Goal: Communication & Community: Answer question/provide support

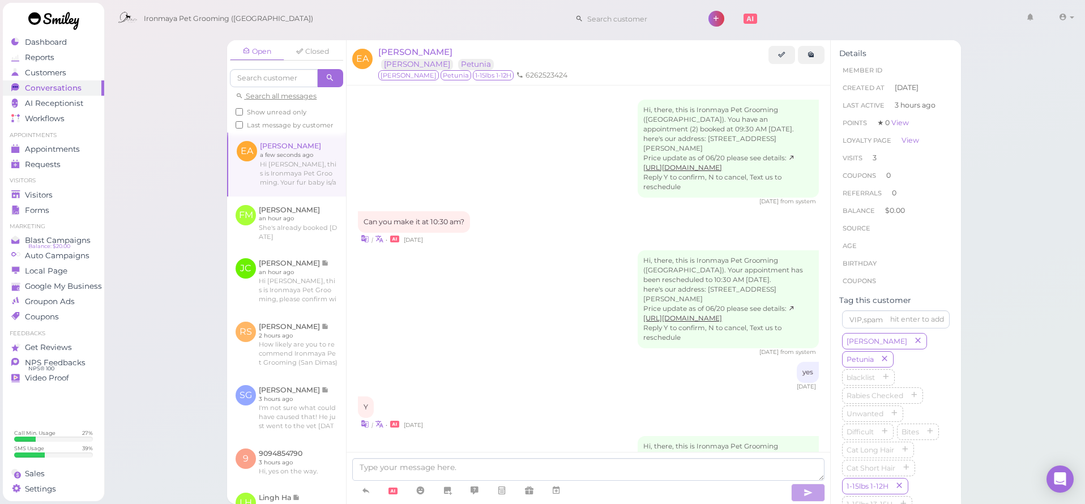
scroll to position [1500, 0]
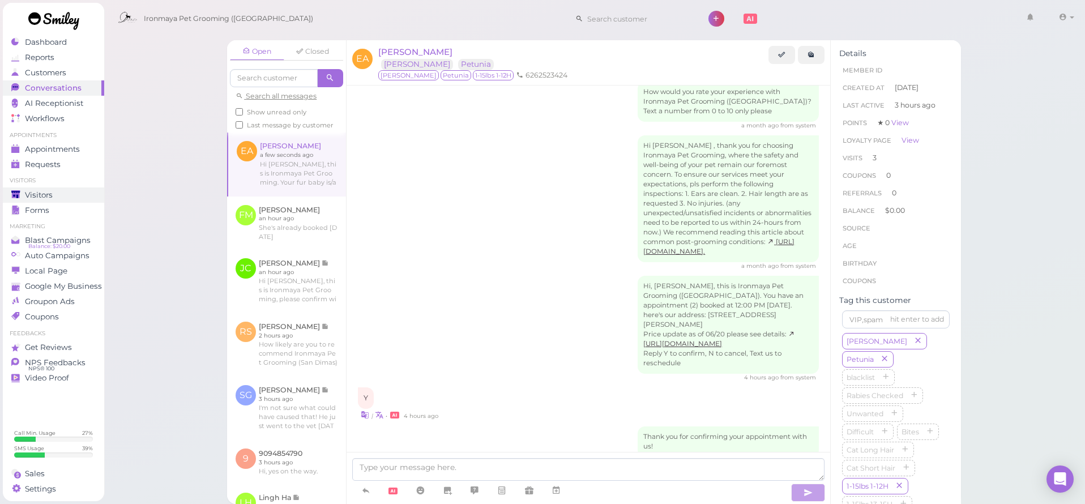
click at [52, 199] on span "Visitors" at bounding box center [39, 195] width 28 height 10
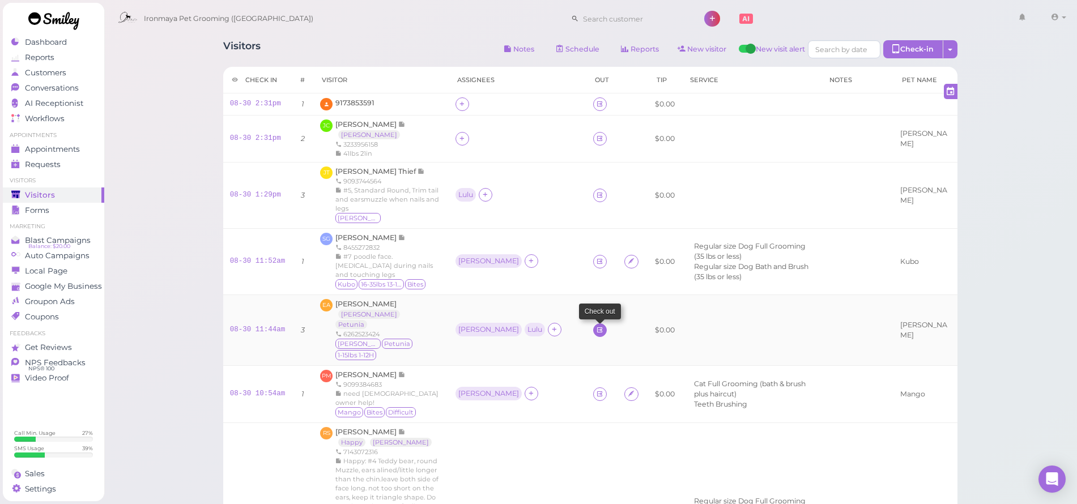
click at [596, 326] on icon at bounding box center [599, 330] width 7 height 8
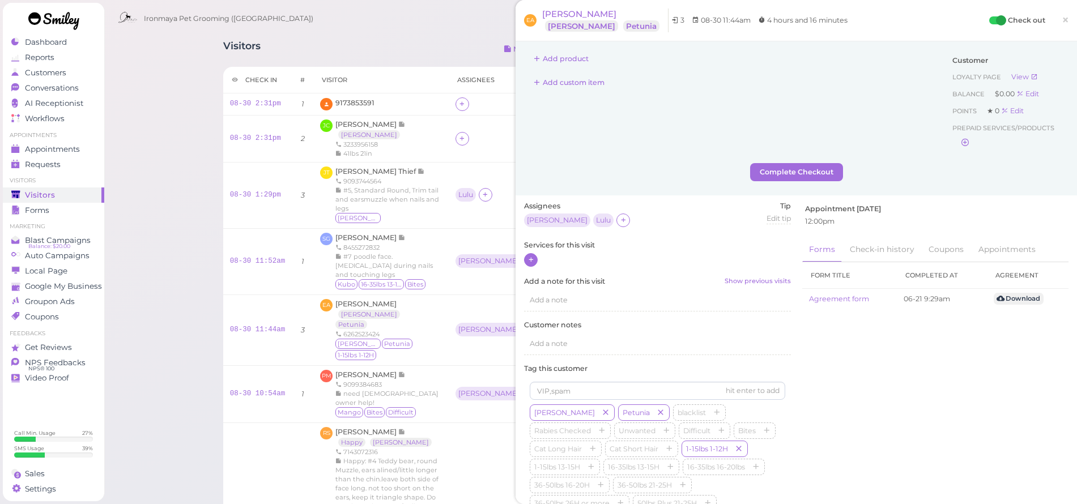
click at [531, 261] on icon at bounding box center [530, 260] width 7 height 8
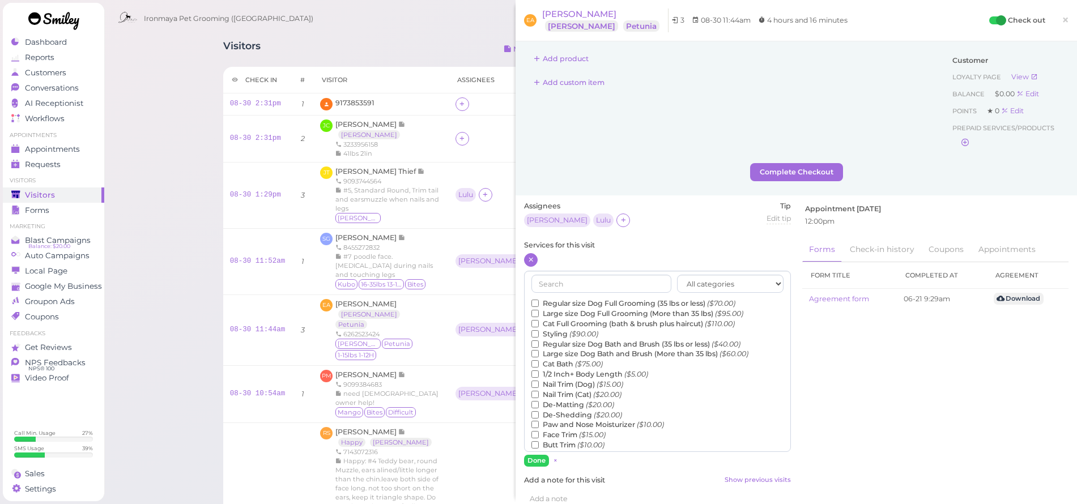
click at [576, 301] on label "Regular size Dog Full Grooming (35 lbs or less) ($70.00)" at bounding box center [633, 304] width 204 height 10
click at [539, 301] on input "Regular size Dog Full Grooming (35 lbs or less) ($70.00)" at bounding box center [534, 303] width 7 height 7
click at [535, 457] on button "Done" at bounding box center [536, 461] width 25 height 12
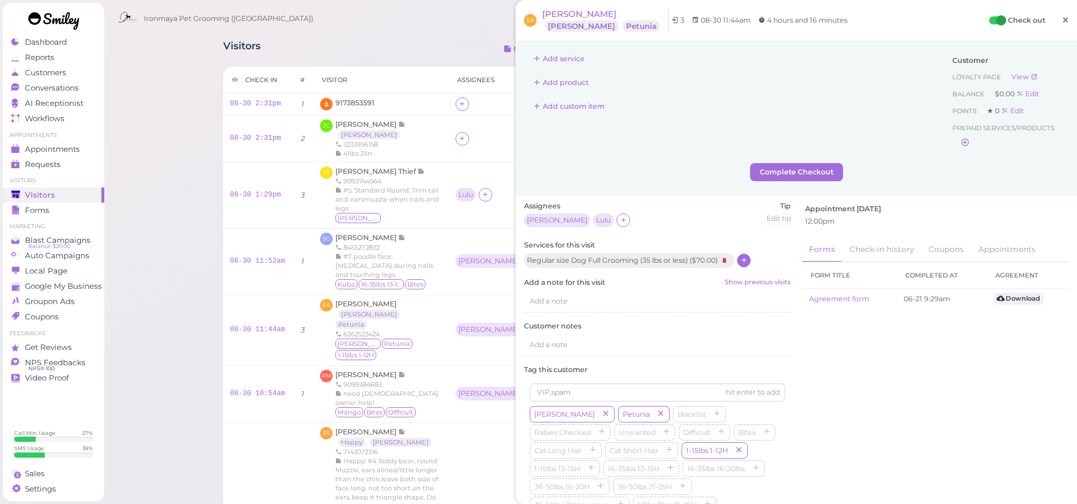
click at [1062, 17] on link "×" at bounding box center [1065, 20] width 21 height 27
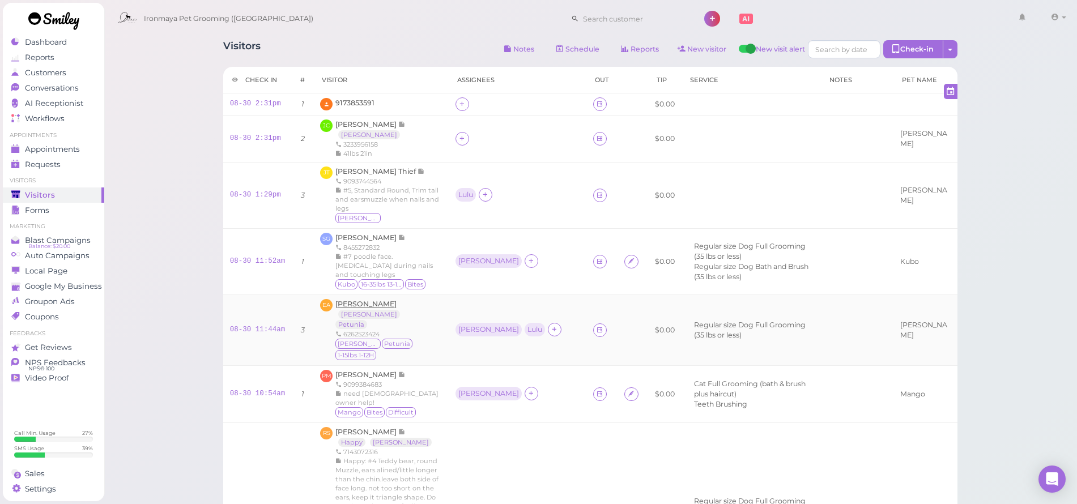
click at [379, 300] on span "[PERSON_NAME]" at bounding box center [365, 304] width 61 height 8
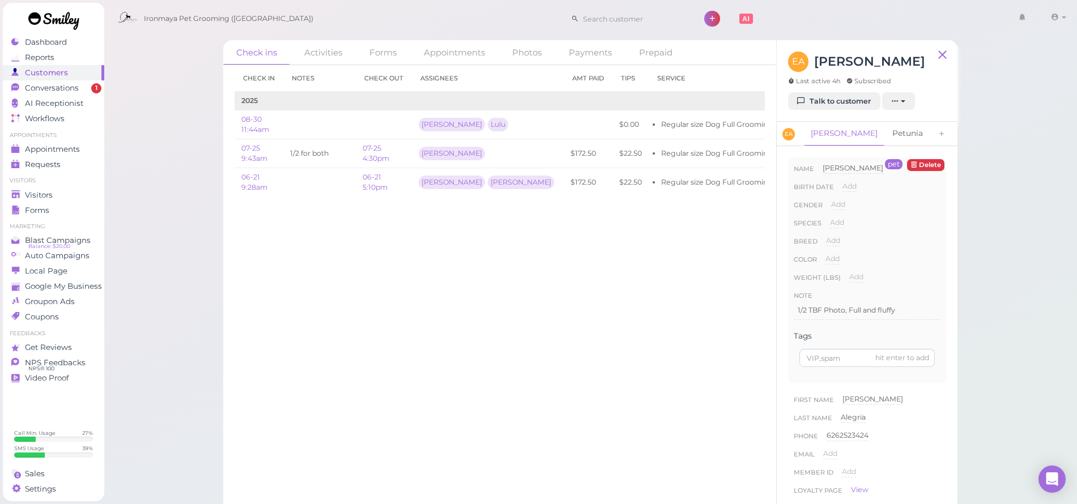
click at [885, 133] on link "Petunia" at bounding box center [907, 134] width 44 height 24
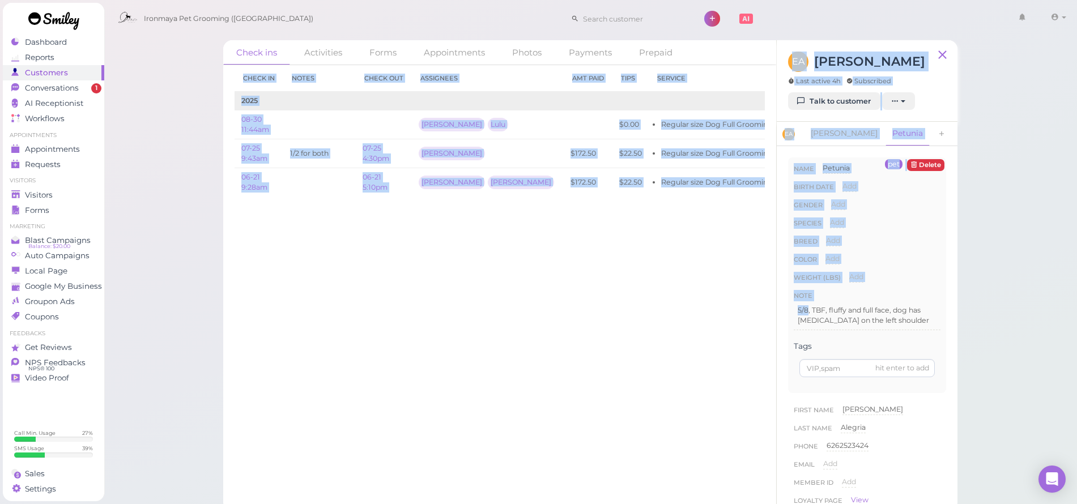
drag, startPoint x: 808, startPoint y: 309, endPoint x: 782, endPoint y: 313, distance: 27.0
click at [774, 313] on div "Check ins Activities Forms Appointments Photos Payments Prepaid Check in Notes …" at bounding box center [590, 275] width 734 height 471
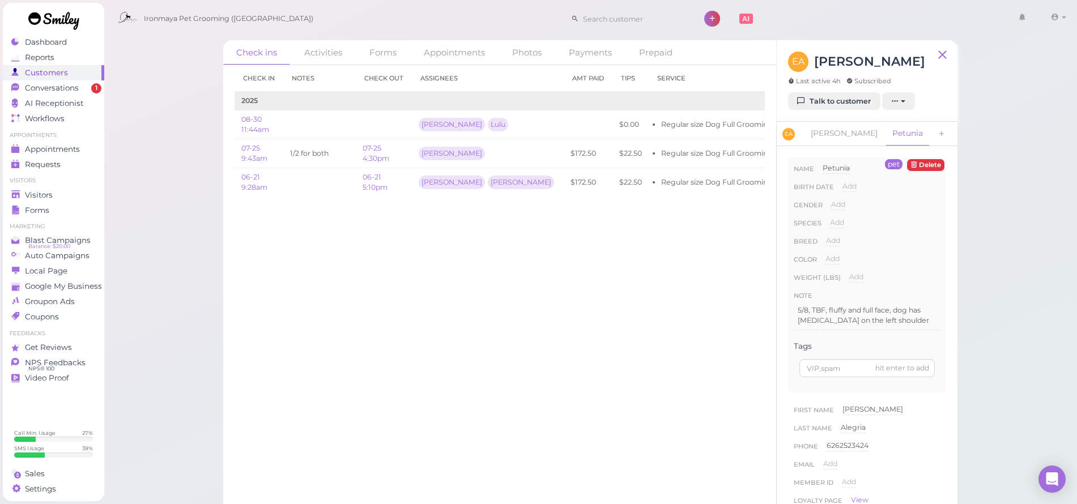
drag, startPoint x: 802, startPoint y: 309, endPoint x: 810, endPoint y: 297, distance: 13.8
click at [802, 309] on p "5/8, TBF, fluffy and full face, dog has [MEDICAL_DATA] on the left shoulder" at bounding box center [867, 315] width 139 height 20
click at [810, 313] on p "5/8, TBF, fluffy and full face, dog has [MEDICAL_DATA] on the left shoulder" at bounding box center [867, 315] width 139 height 20
drag, startPoint x: 807, startPoint y: 311, endPoint x: 794, endPoint y: 312, distance: 13.0
click at [794, 312] on div "5/8, TBF, fluffy and full face, dog has [MEDICAL_DATA] on the left shoulder" at bounding box center [867, 336] width 146 height 68
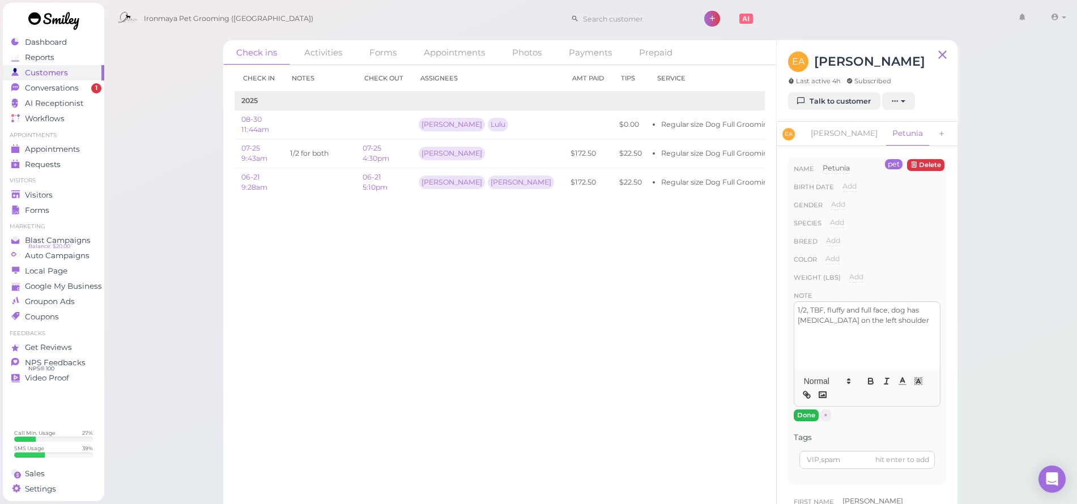
click at [801, 411] on button "Done" at bounding box center [806, 416] width 25 height 12
click at [35, 86] on span "Conversations" at bounding box center [52, 88] width 54 height 10
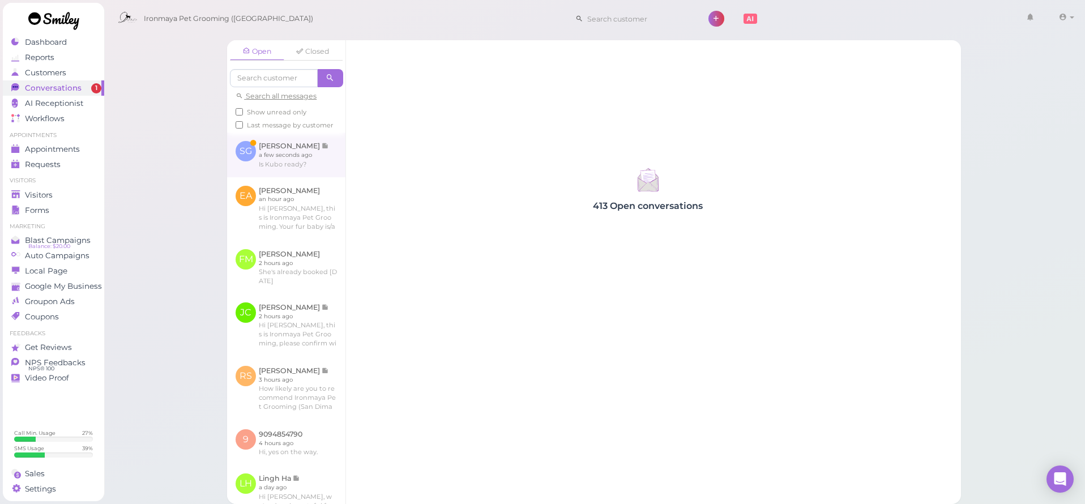
click at [254, 161] on link at bounding box center [286, 155] width 118 height 44
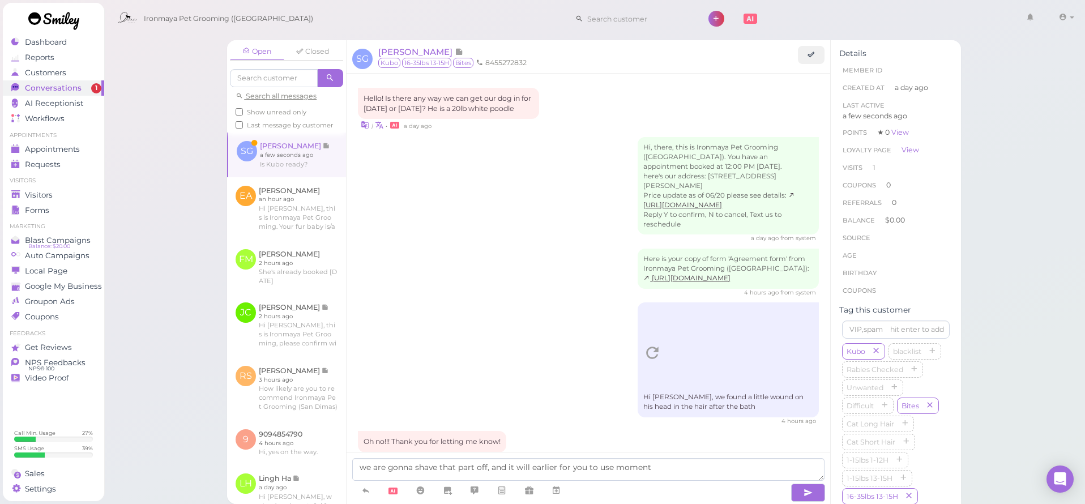
scroll to position [116, 0]
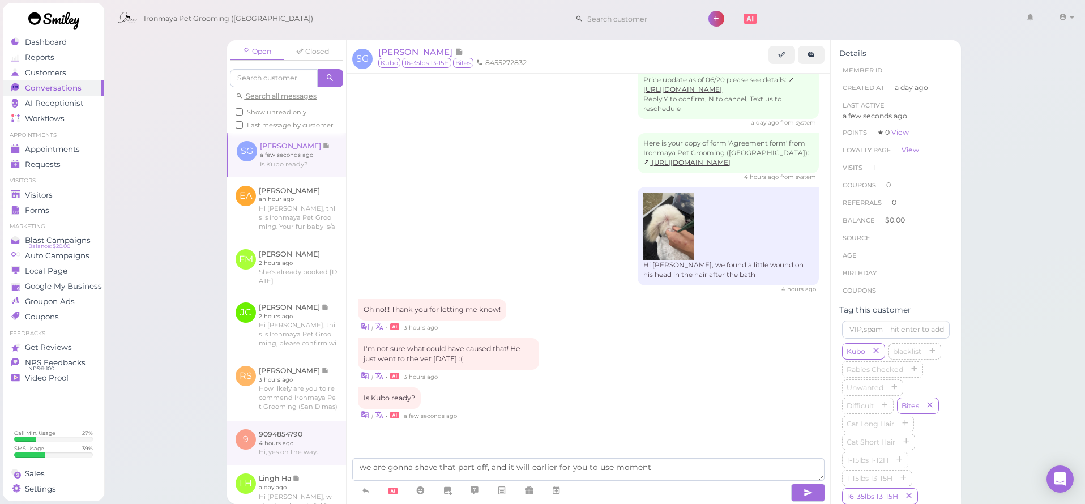
drag, startPoint x: 658, startPoint y: 467, endPoint x: 335, endPoint y: 457, distance: 322.5
click at [335, 457] on div "Open Closed Search all messages Show unread only Last message by customer SG [P…" at bounding box center [594, 272] width 734 height 464
type textarea "h"
type textarea "H"
type textarea "w"
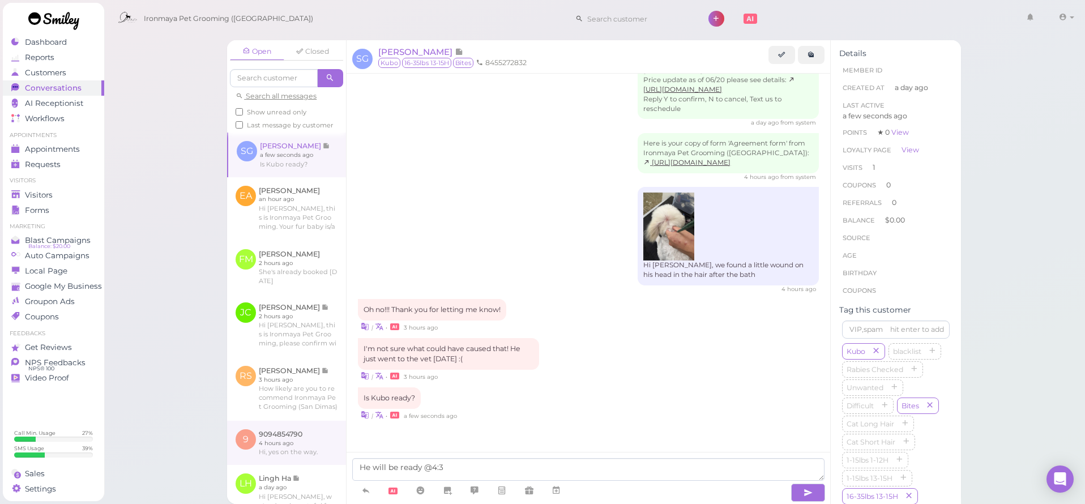
type textarea "He will be ready @4:30"
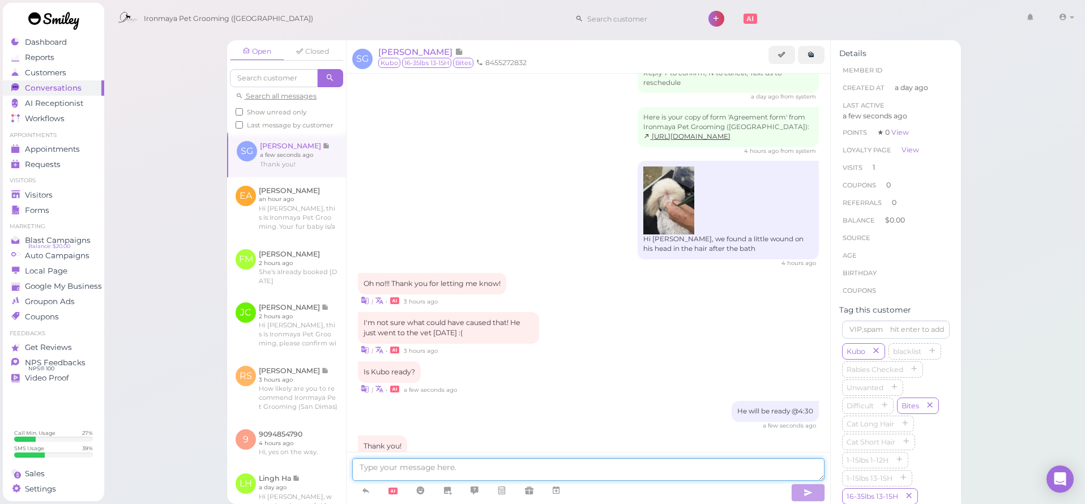
scroll to position [188, 0]
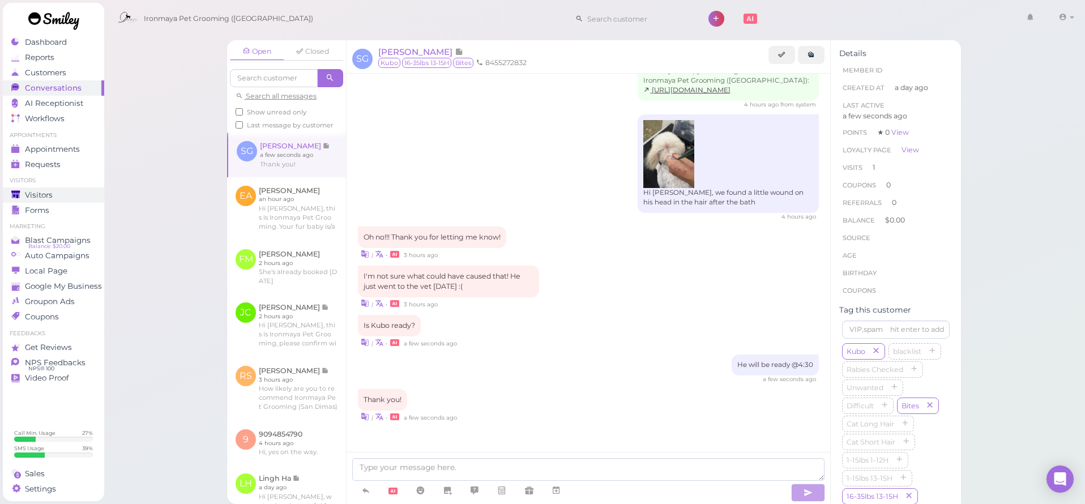
click at [51, 195] on span "Visitors" at bounding box center [39, 195] width 28 height 10
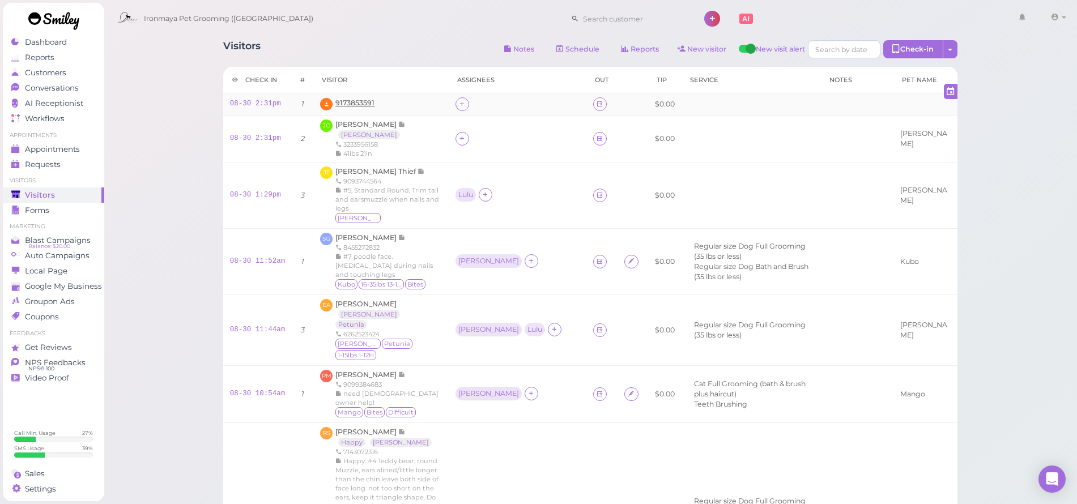
click at [368, 102] on span "9173853591" at bounding box center [354, 103] width 39 height 8
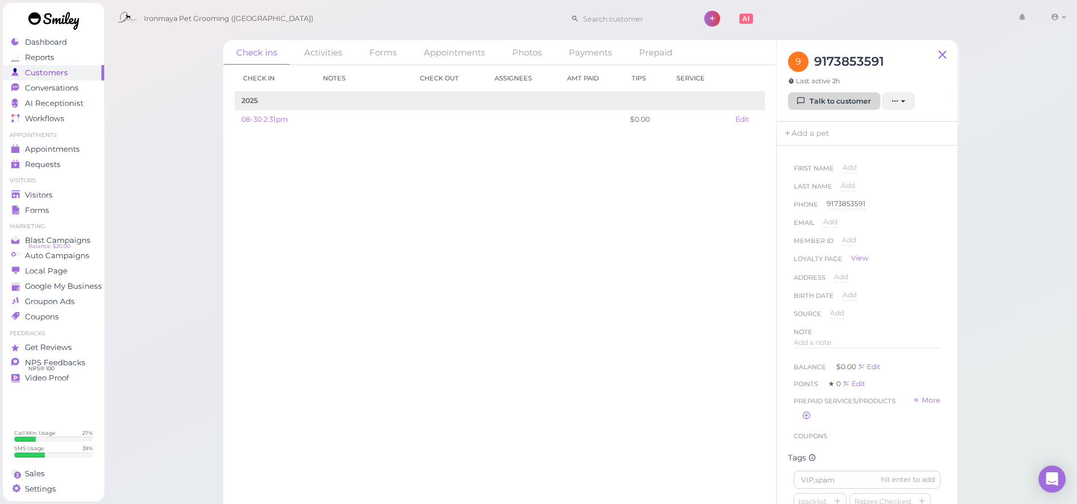
click at [832, 100] on link "Talk to customer" at bounding box center [834, 101] width 92 height 18
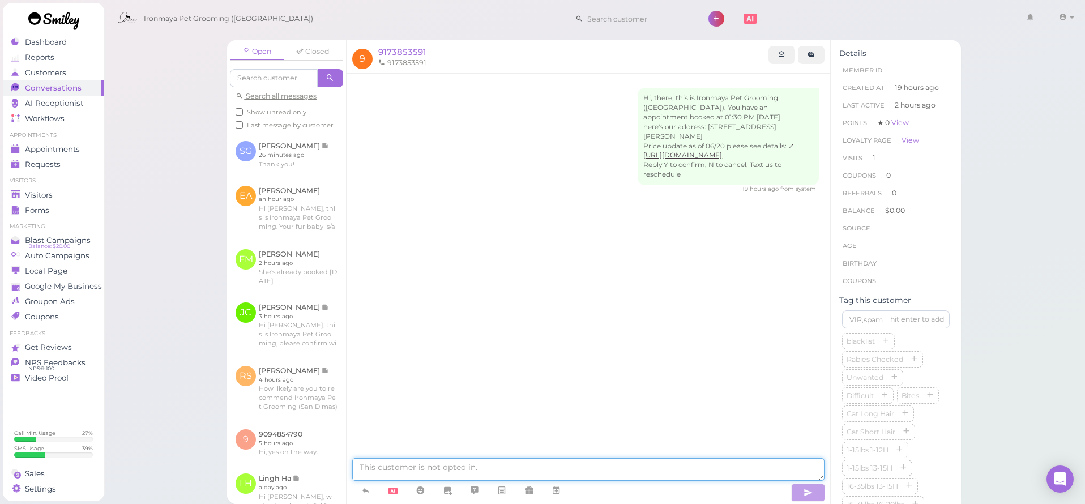
click at [449, 467] on textarea at bounding box center [588, 469] width 472 height 23
click at [364, 491] on icon at bounding box center [365, 490] width 9 height 11
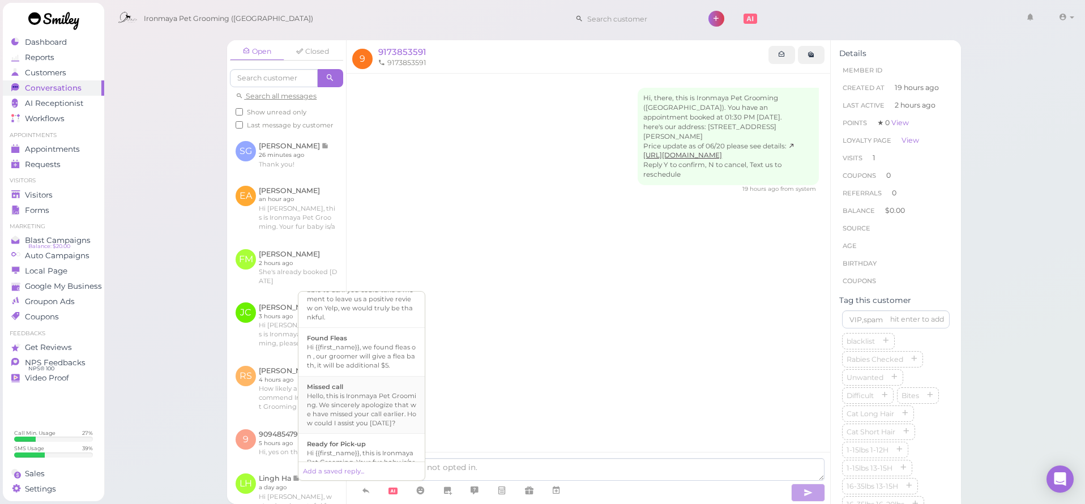
scroll to position [282, 0]
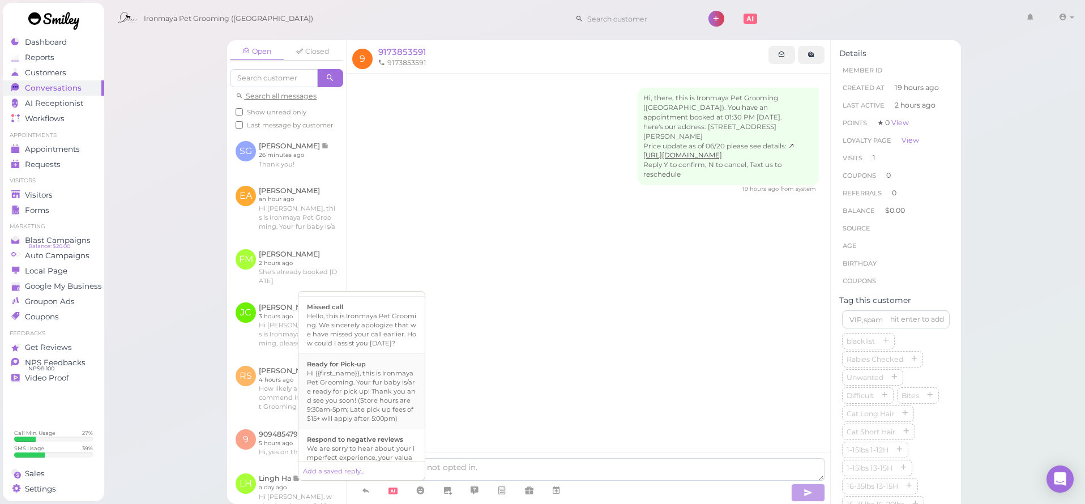
click at [356, 423] on div "Hi {{first_name}}, this is Ironmaya Pet Grooming. Your fur baby is/are ready fo…" at bounding box center [361, 396] width 109 height 54
type textarea "Hi {{first_name}}, this is Ironmaya Pet Grooming. Your fur baby is/are ready fo…"
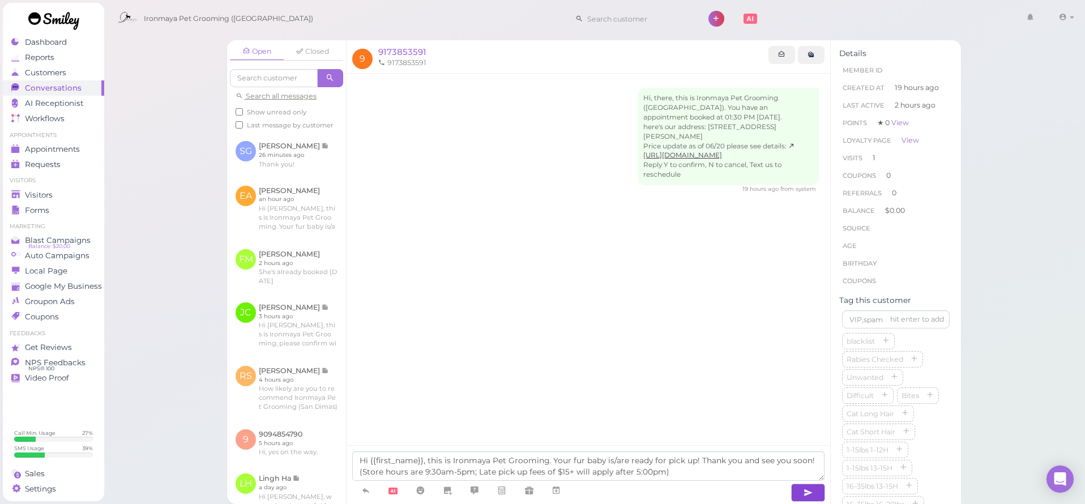
click at [802, 492] on button "button" at bounding box center [808, 493] width 34 height 18
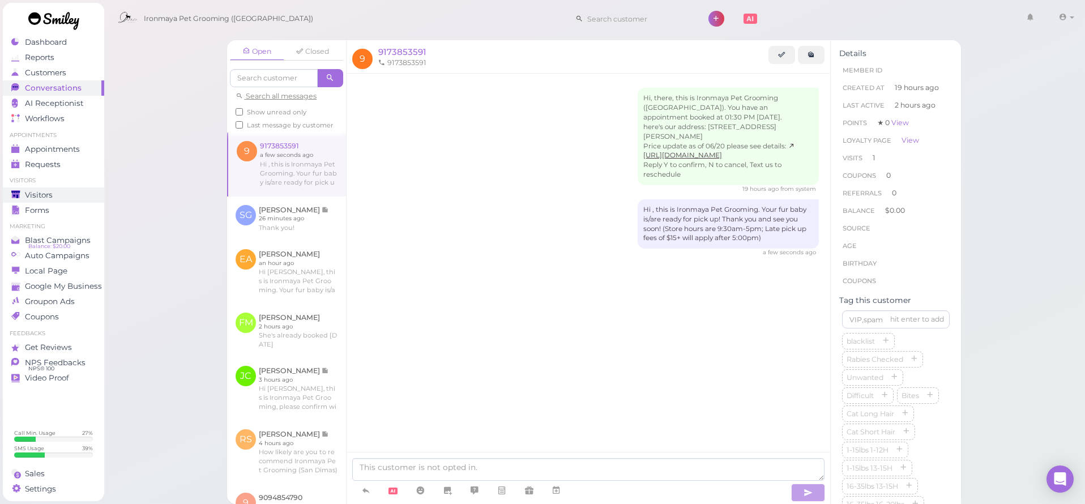
click at [28, 198] on span "Visitors" at bounding box center [39, 195] width 28 height 10
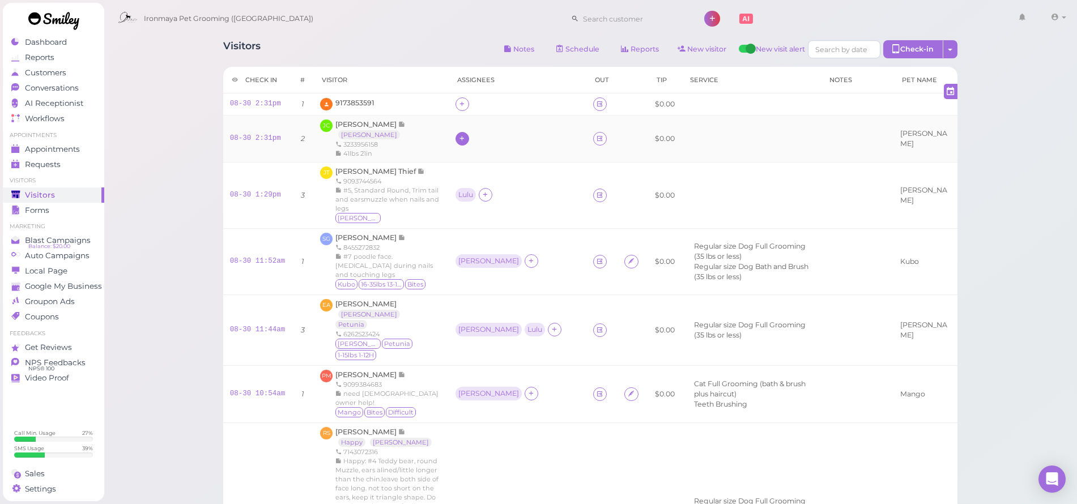
click at [458, 143] on icon at bounding box center [461, 138] width 7 height 8
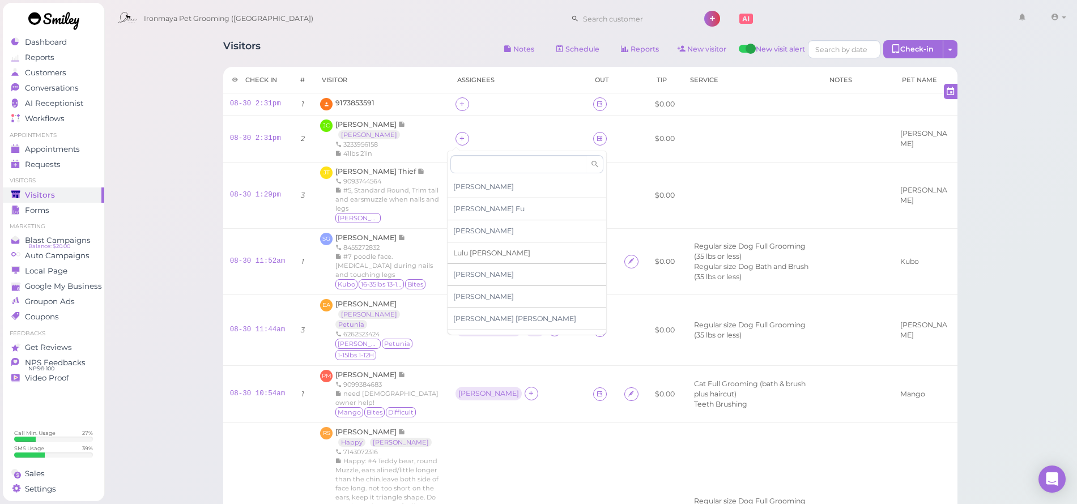
click at [465, 253] on span "[PERSON_NAME]" at bounding box center [491, 253] width 77 height 8
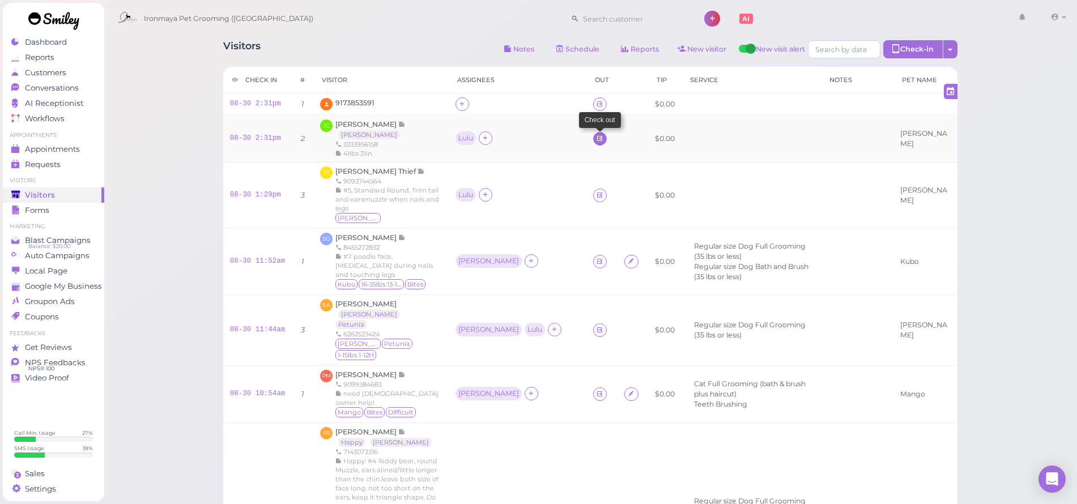
click at [596, 137] on icon at bounding box center [599, 138] width 7 height 8
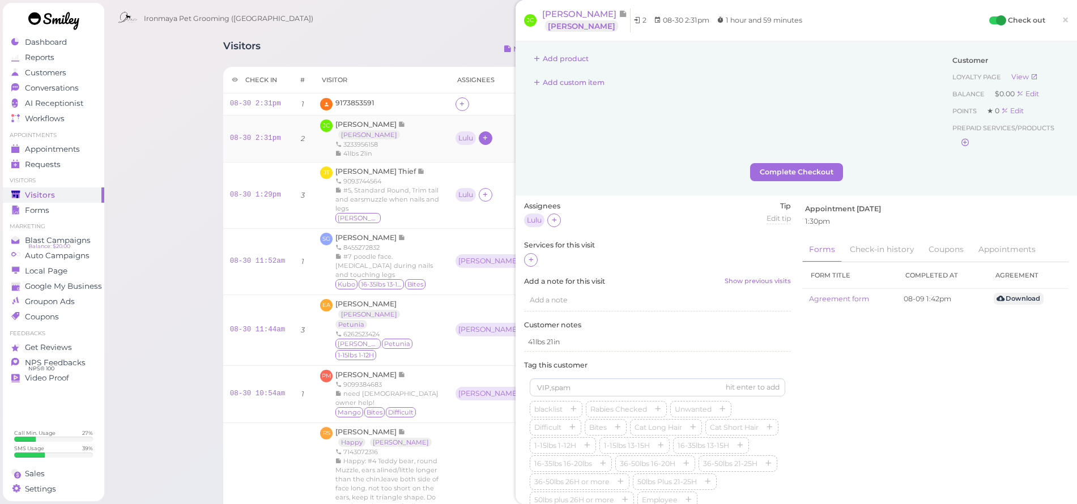
click at [482, 137] on icon at bounding box center [485, 138] width 7 height 8
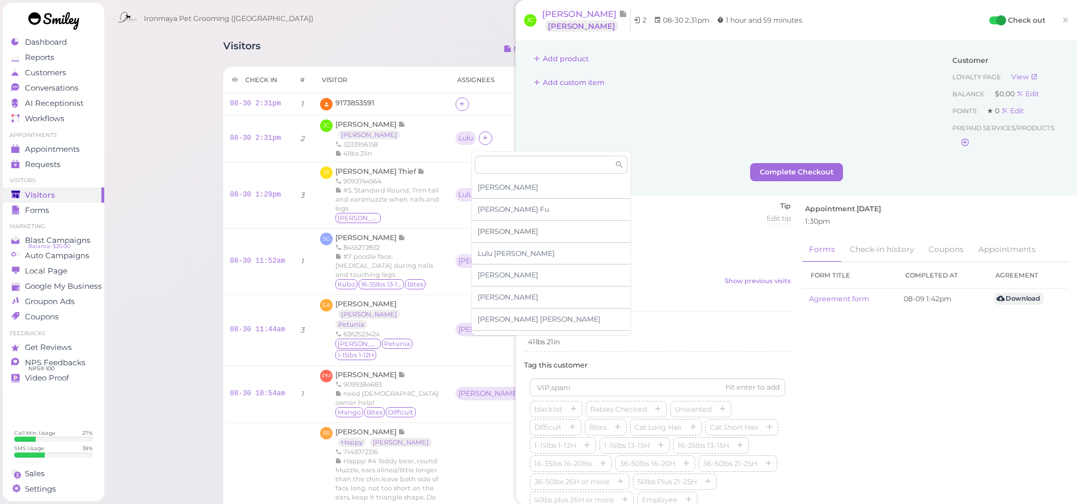
click at [488, 228] on span "[PERSON_NAME]" at bounding box center [508, 231] width 61 height 8
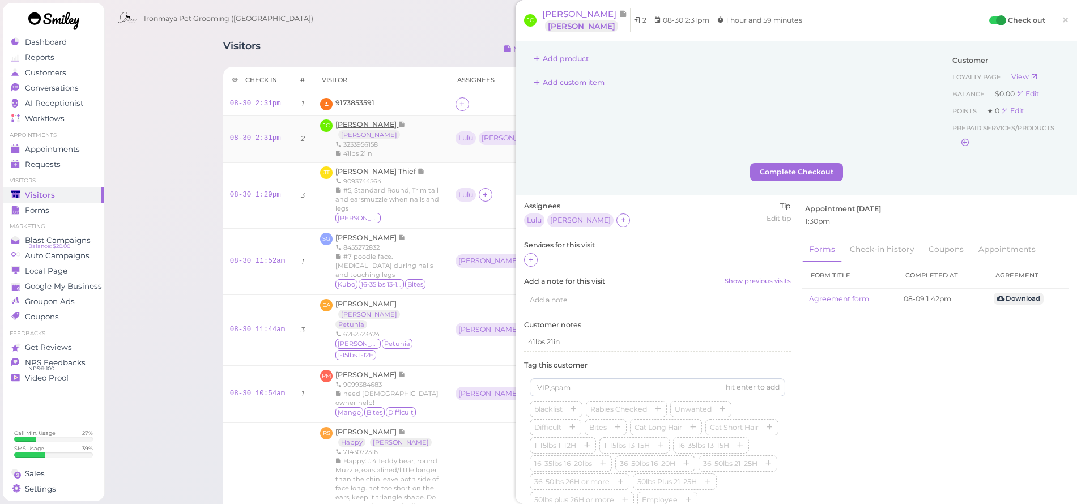
click at [361, 121] on span "[PERSON_NAME]" at bounding box center [366, 124] width 63 height 8
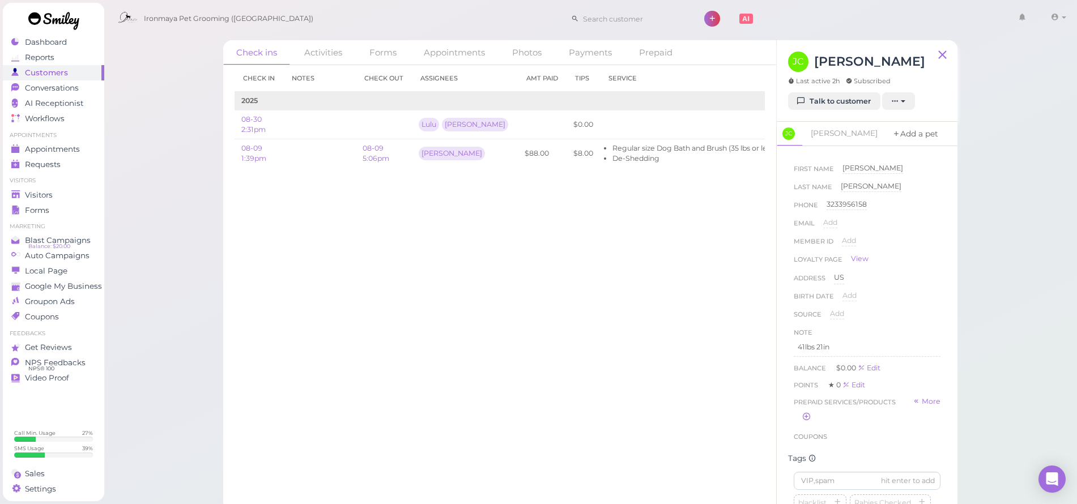
click at [892, 135] on icon at bounding box center [896, 134] width 8 height 11
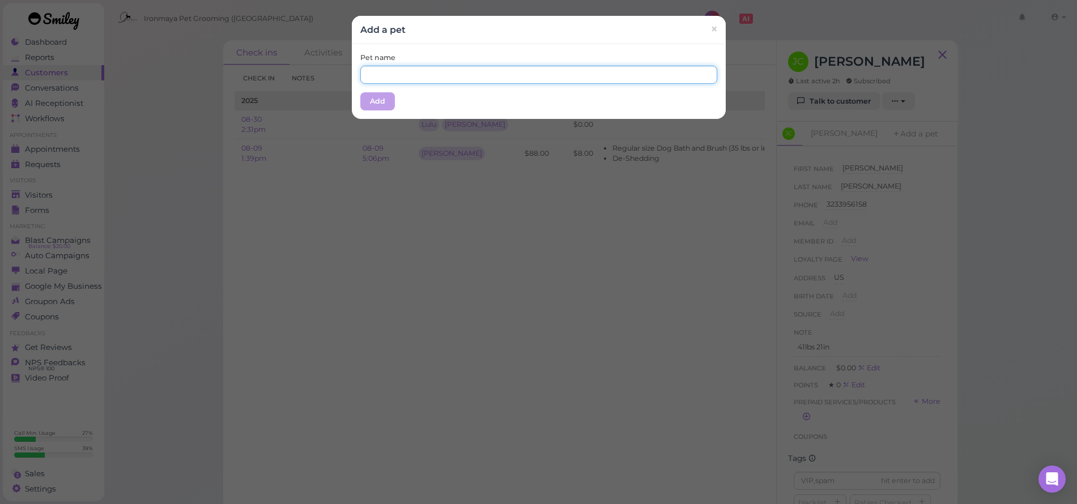
click at [585, 79] on input "text" at bounding box center [538, 75] width 357 height 18
type input "Pompom"
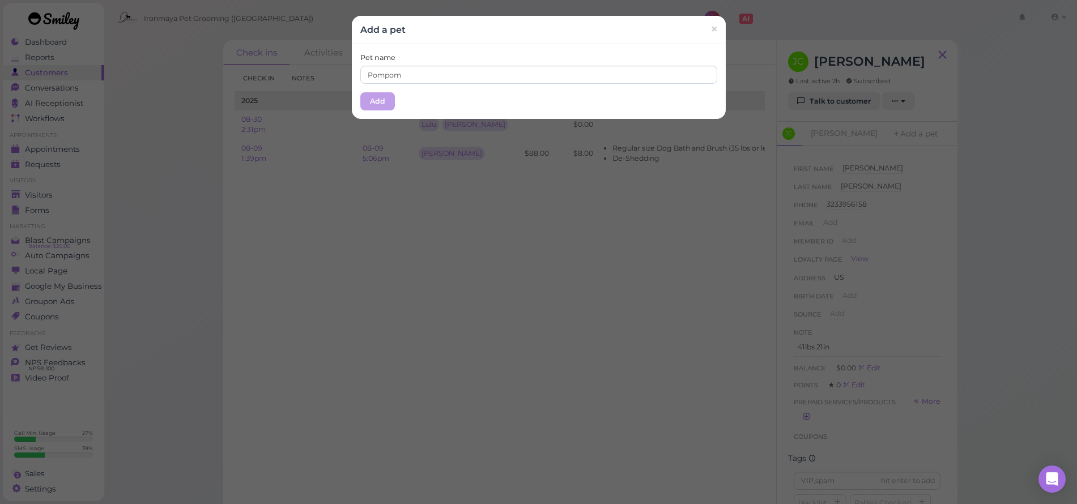
click at [363, 103] on button "Add" at bounding box center [377, 101] width 35 height 18
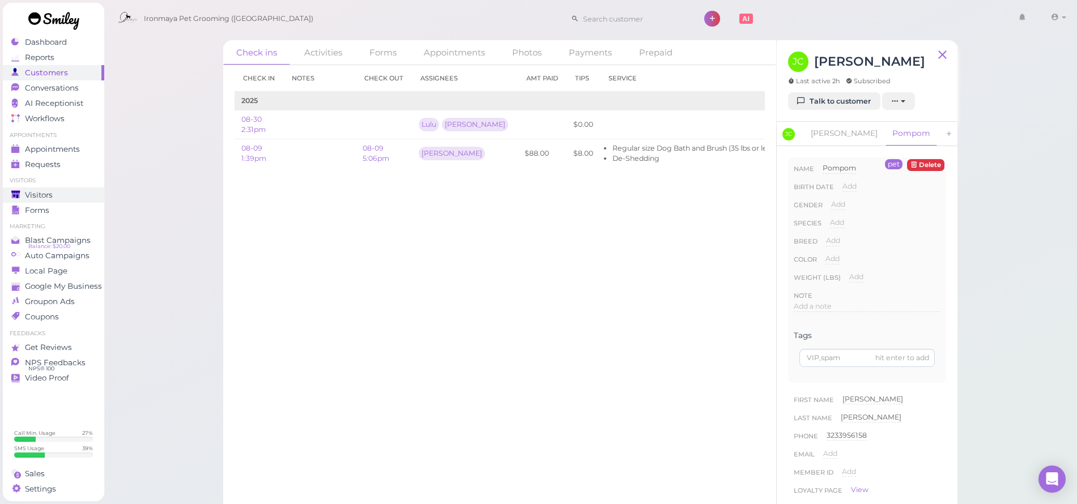
click at [57, 196] on div "Visitors" at bounding box center [52, 195] width 82 height 10
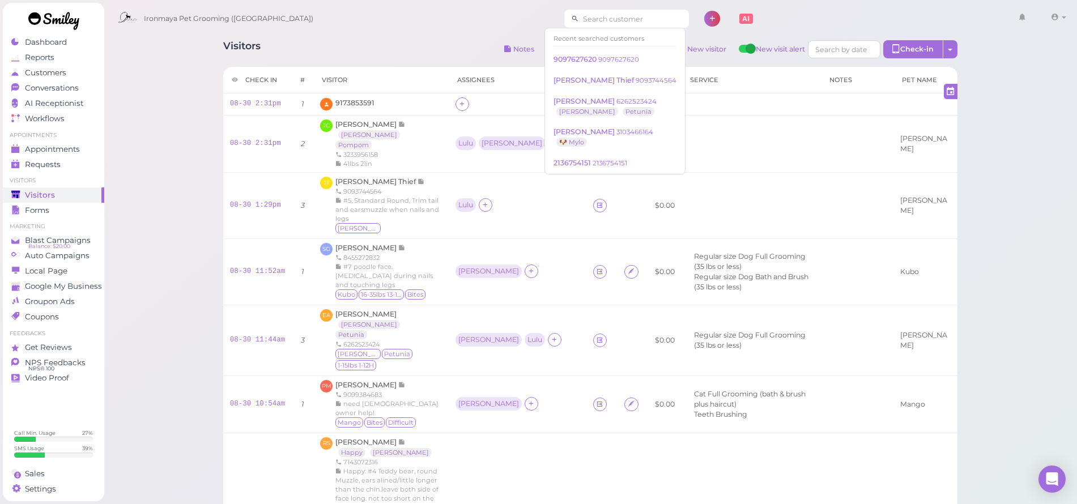
click at [603, 20] on input at bounding box center [634, 19] width 110 height 18
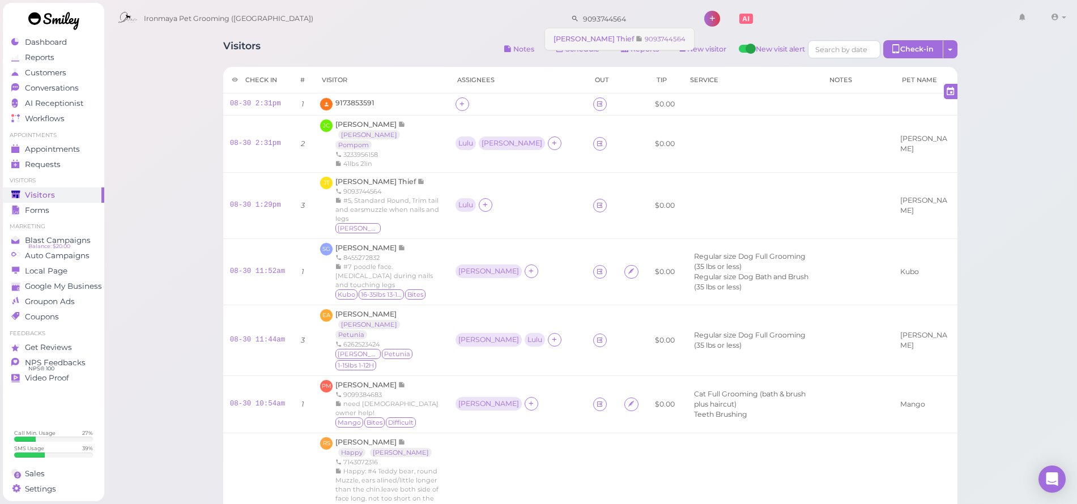
click at [645, 37] on small "9093744564" at bounding box center [665, 39] width 41 height 8
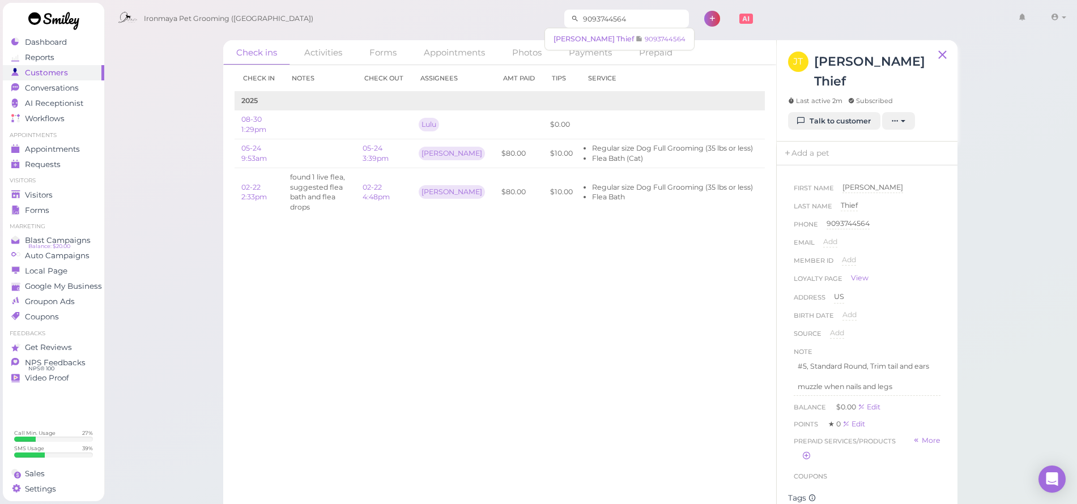
drag, startPoint x: 630, startPoint y: 11, endPoint x: 548, endPoint y: 17, distance: 81.8
click at [564, 17] on div "9093744564" at bounding box center [626, 19] width 125 height 18
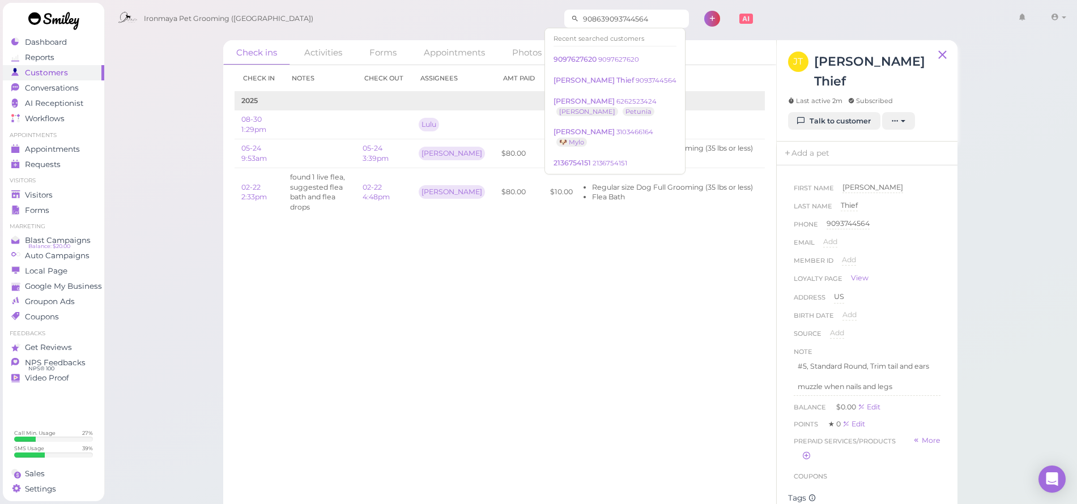
drag, startPoint x: 635, startPoint y: 19, endPoint x: 585, endPoint y: 19, distance: 49.9
click at [585, 19] on input "908639093744564" at bounding box center [634, 19] width 110 height 18
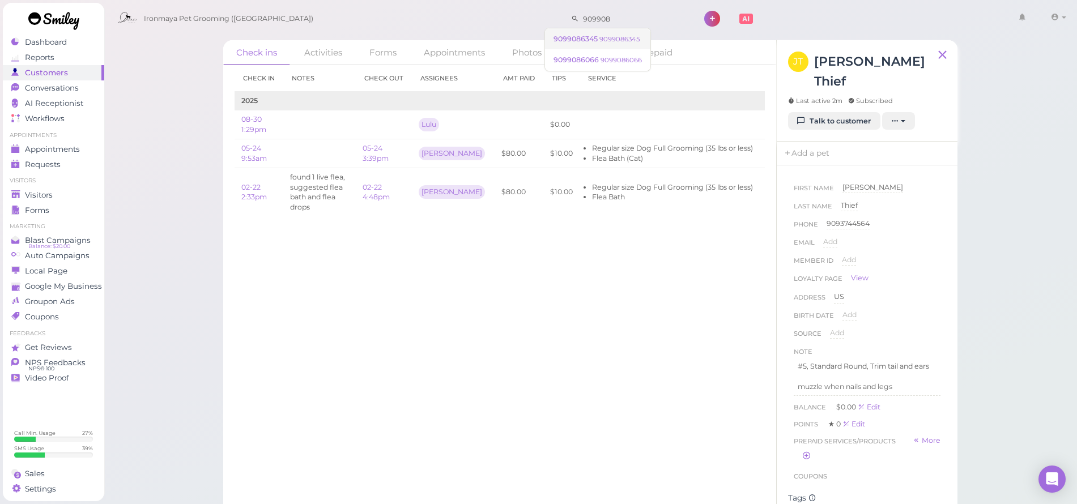
type input "909908"
click at [570, 38] on span "9099086345" at bounding box center [576, 39] width 46 height 8
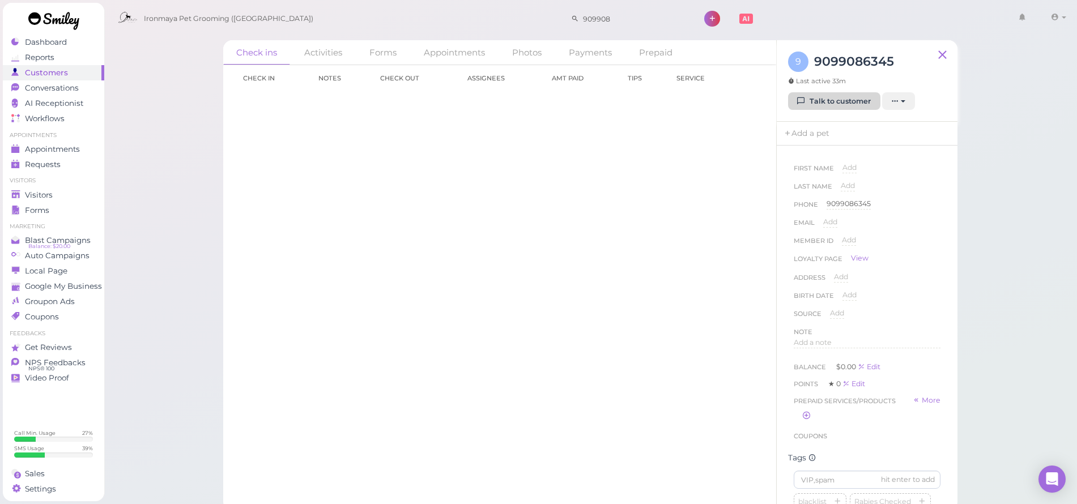
click at [816, 100] on link "Talk to customer" at bounding box center [834, 101] width 92 height 18
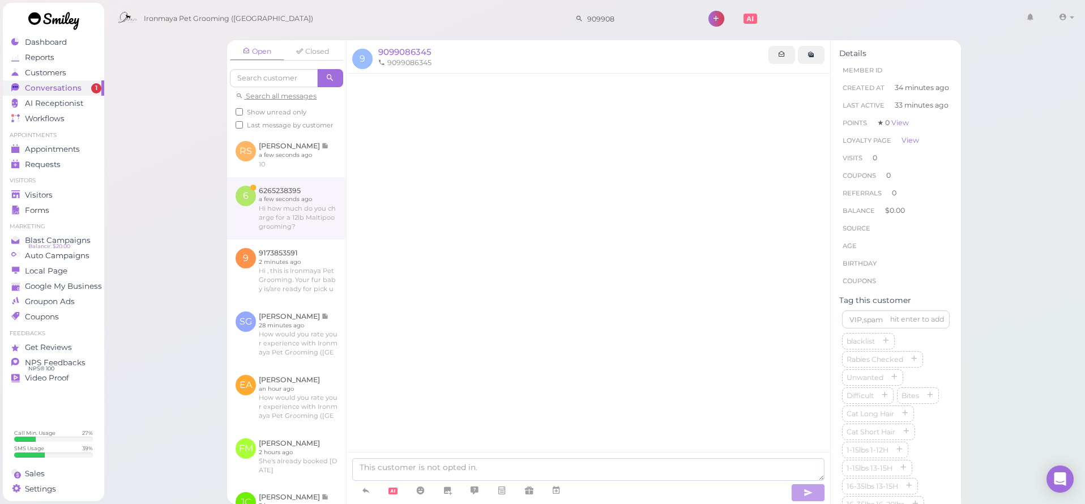
click at [296, 236] on link at bounding box center [286, 208] width 119 height 62
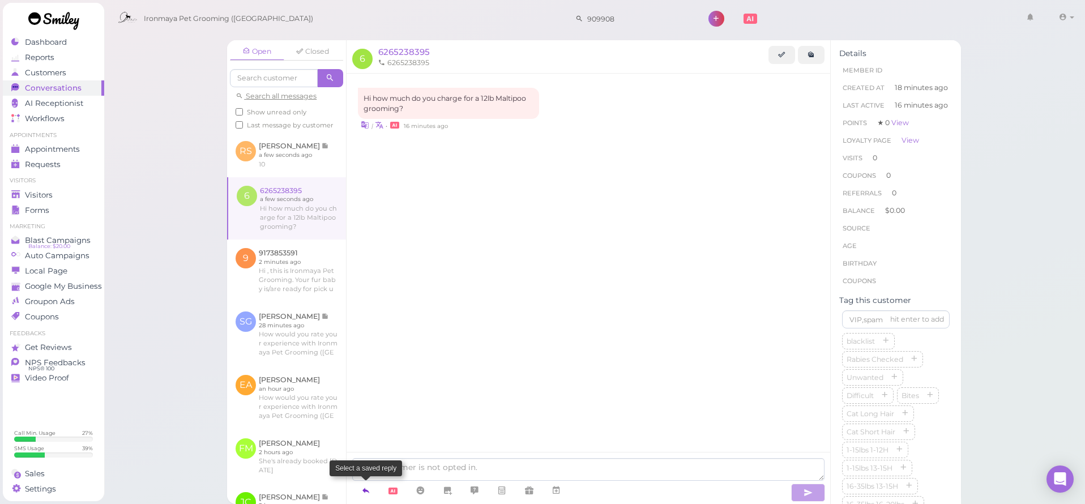
click at [367, 491] on icon at bounding box center [365, 490] width 9 height 11
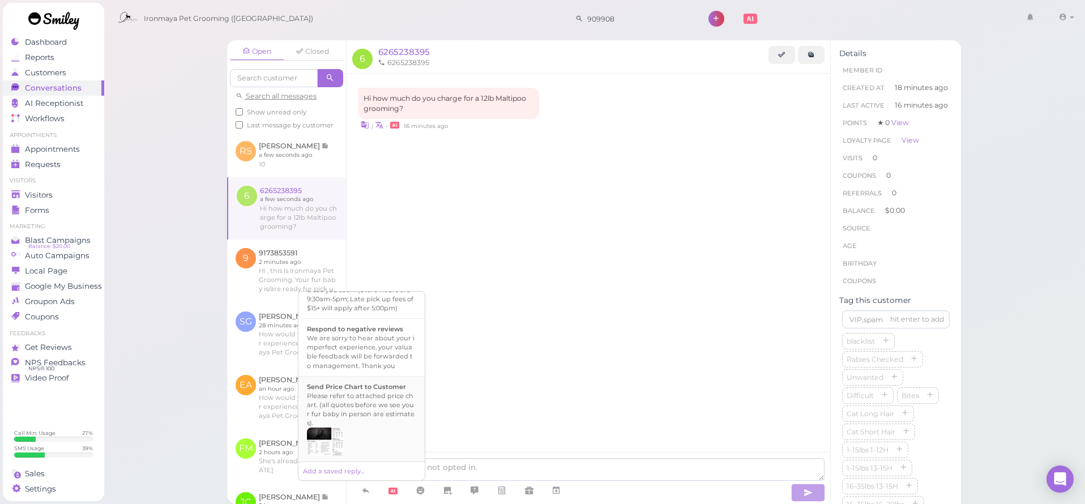
scroll to position [427, 0]
click at [397, 415] on div "Please refer to attached price chart. (all quotes before we see your fur baby i…" at bounding box center [361, 409] width 109 height 36
type textarea "Please refer to attached price chart. (all quotes before we see your fur baby i…"
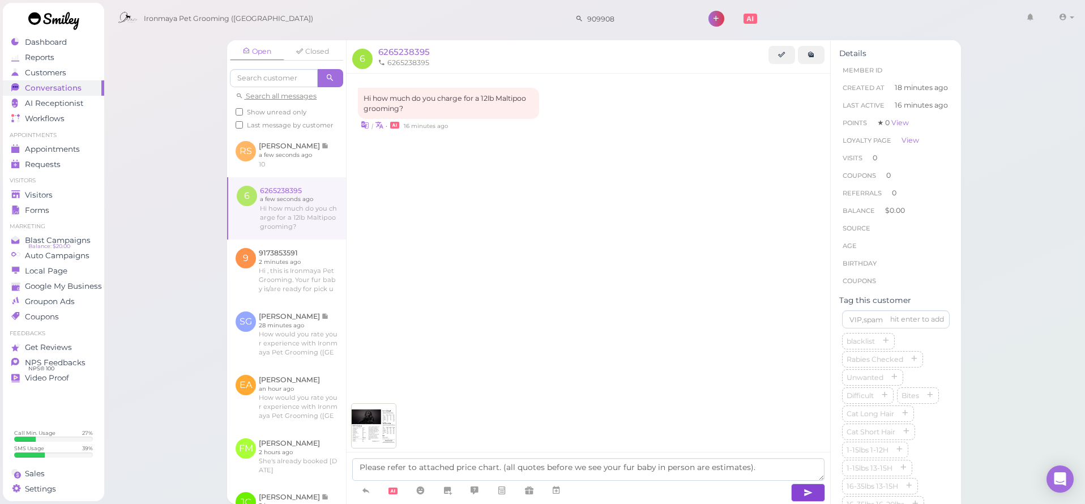
click at [811, 497] on icon "button" at bounding box center [808, 492] width 9 height 11
click at [75, 198] on div "Visitors" at bounding box center [52, 195] width 82 height 10
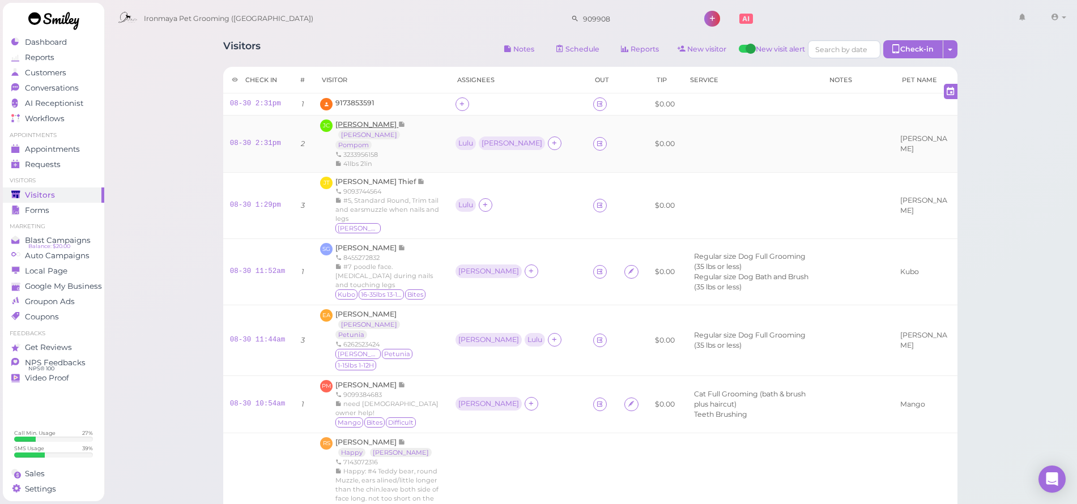
click at [369, 128] on span "[PERSON_NAME]" at bounding box center [366, 124] width 63 height 8
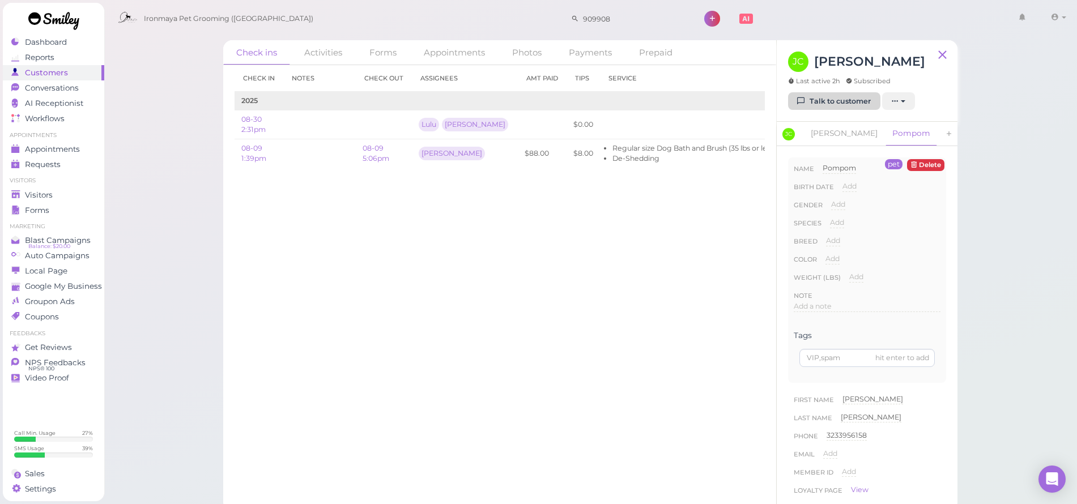
click at [854, 100] on link "Talk to customer" at bounding box center [834, 101] width 92 height 18
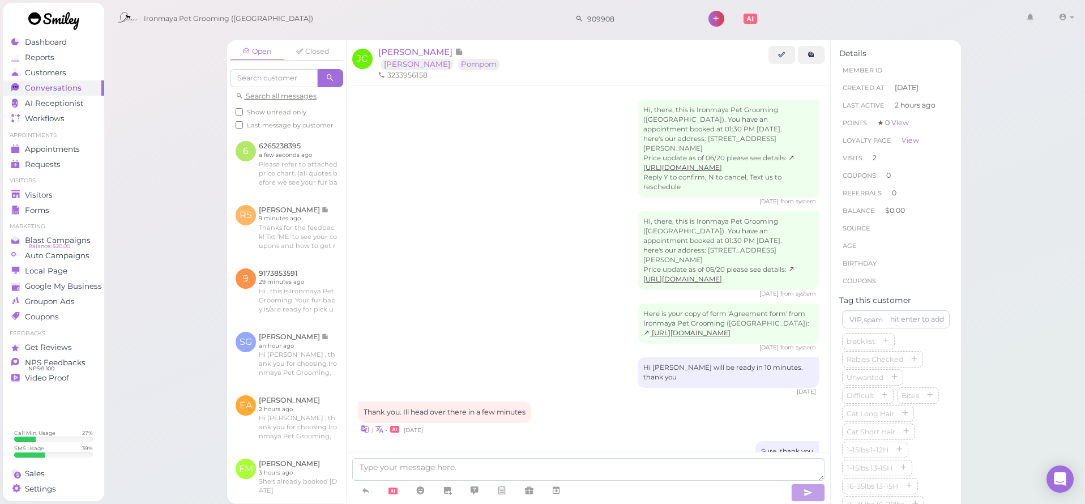
scroll to position [495, 0]
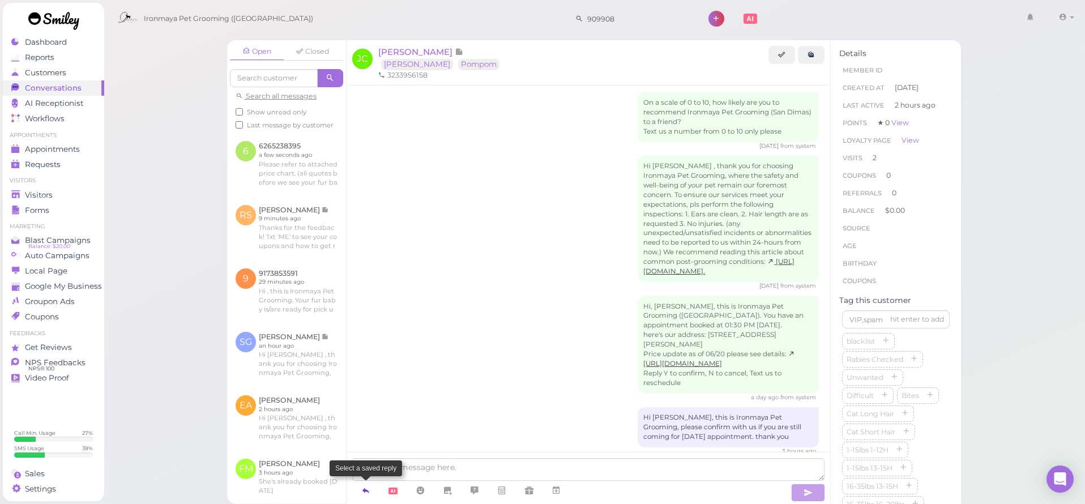
click at [365, 493] on icon at bounding box center [365, 490] width 9 height 11
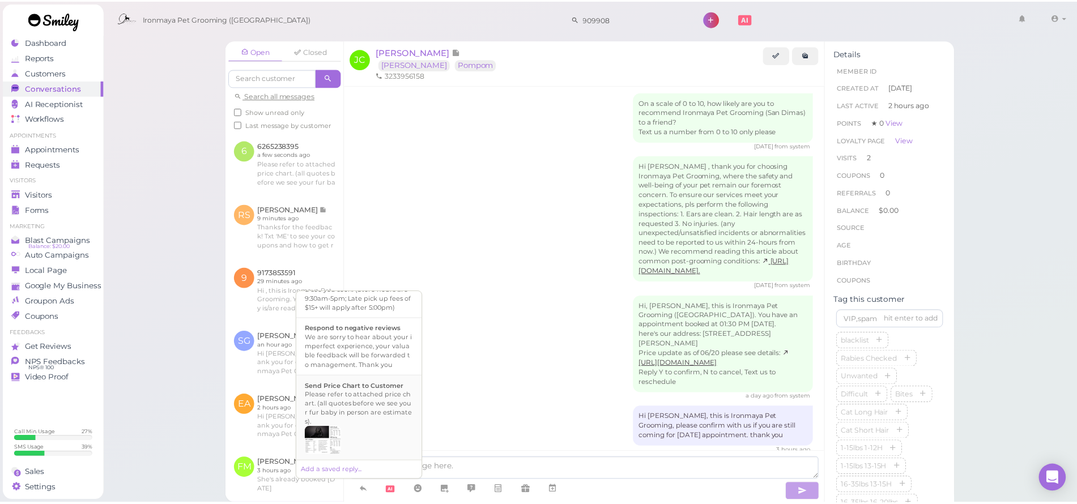
scroll to position [327, 0]
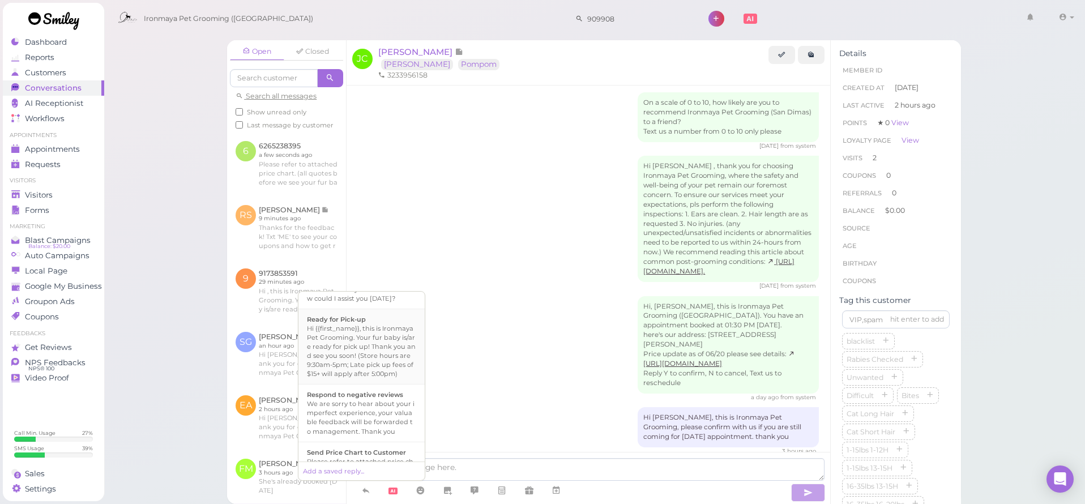
click at [371, 378] on div "Hi {{first_name}}, this is Ironmaya Pet Grooming. Your fur baby is/are ready fo…" at bounding box center [361, 351] width 109 height 54
type textarea "Hi {{first_name}}, this is Ironmaya Pet Grooming. Your fur baby is/are ready fo…"
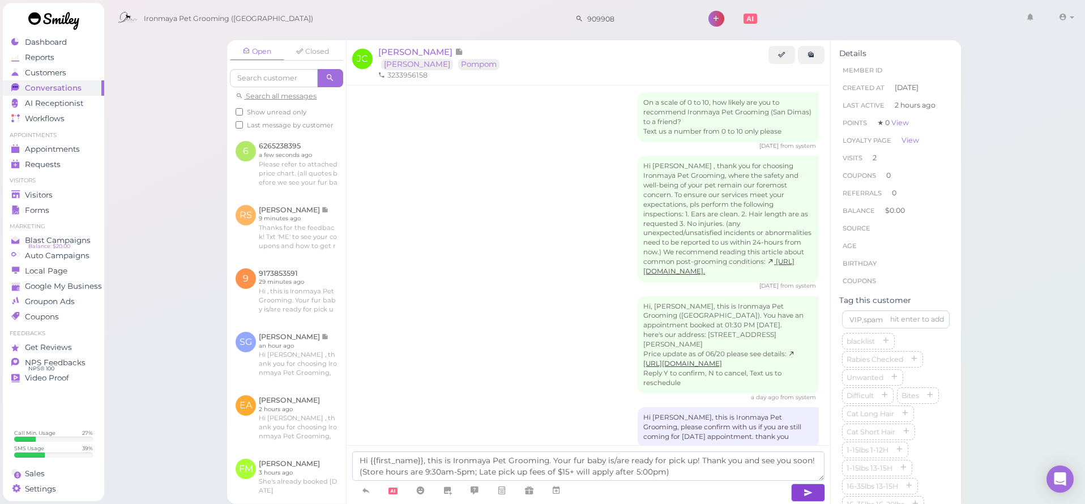
click at [811, 491] on icon "button" at bounding box center [808, 492] width 9 height 11
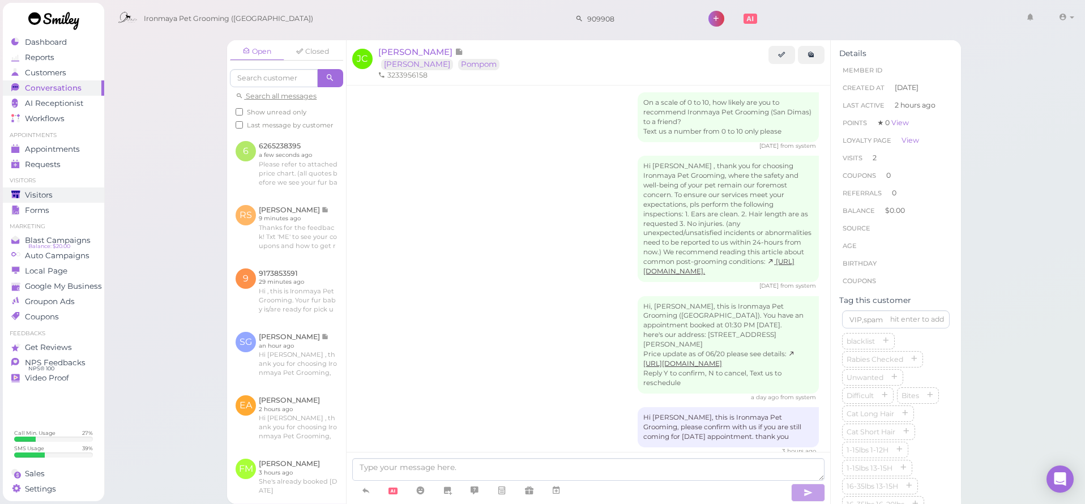
click at [51, 191] on span "Visitors" at bounding box center [39, 195] width 28 height 10
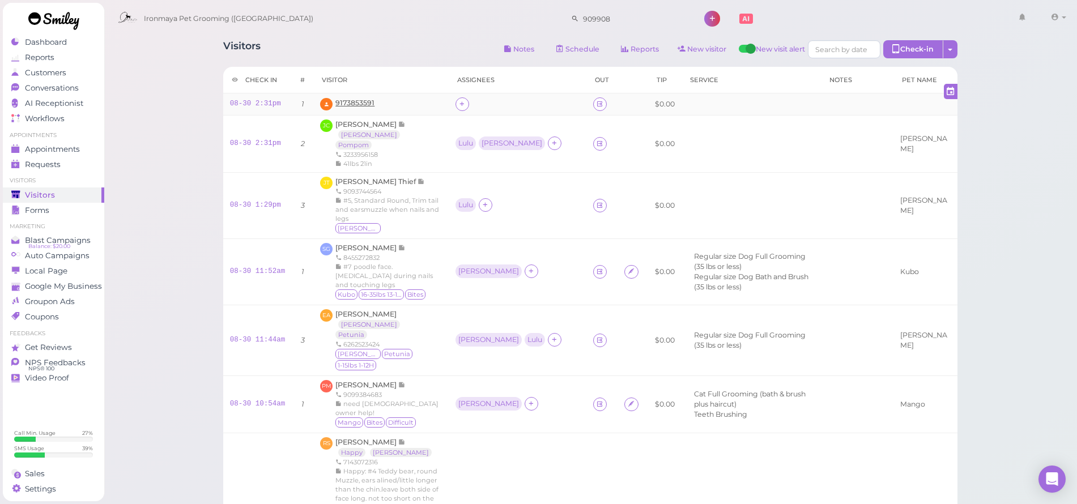
click at [346, 101] on span "9173853591" at bounding box center [354, 103] width 39 height 8
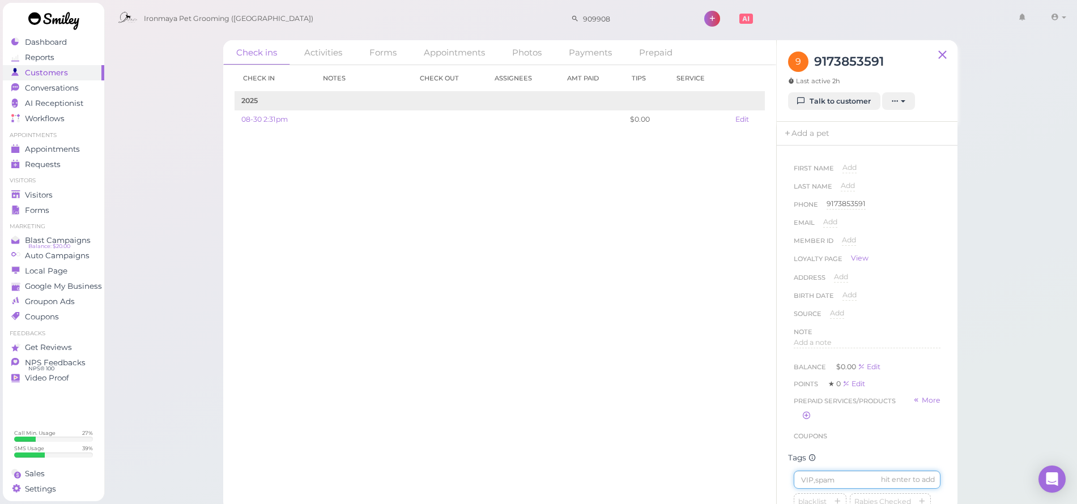
click at [832, 486] on input at bounding box center [867, 480] width 147 height 18
type input "Paddy"
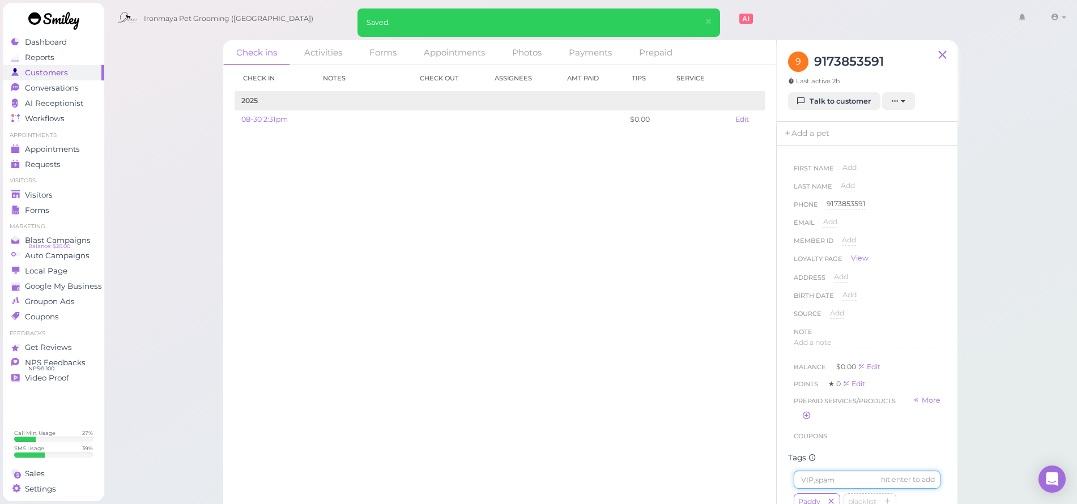
scroll to position [222, 0]
click at [924, 357] on icon "button" at bounding box center [927, 354] width 7 height 8
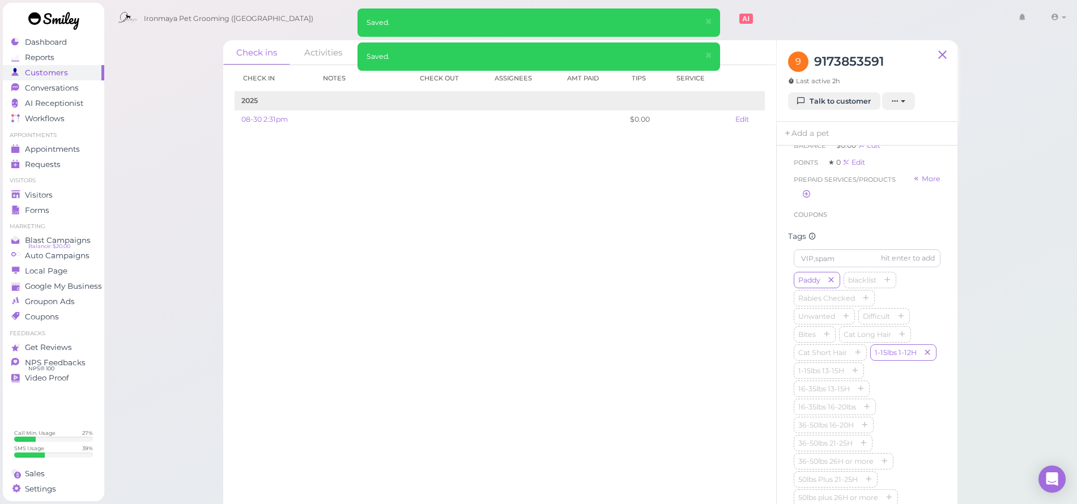
scroll to position [0, 0]
click at [713, 22] on button "×" at bounding box center [707, 21] width 21 height 27
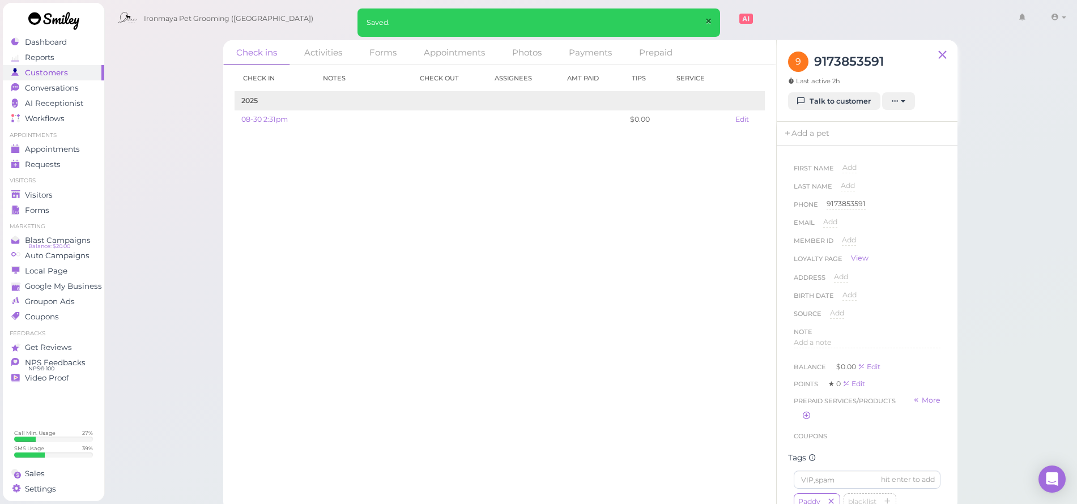
click at [706, 23] on span "×" at bounding box center [707, 22] width 7 height 16
